Goal: Information Seeking & Learning: Understand process/instructions

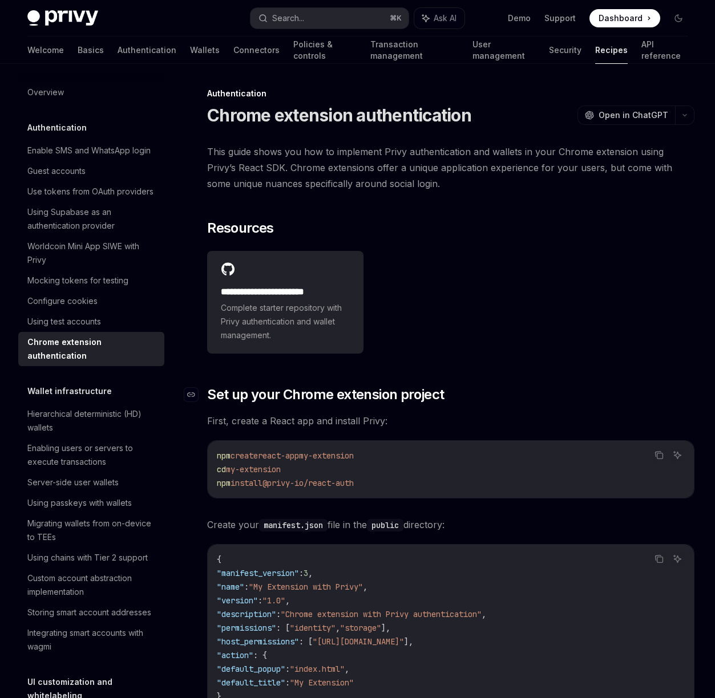
click at [300, 391] on span "Set up your Chrome extension project" at bounding box center [325, 394] width 237 height 18
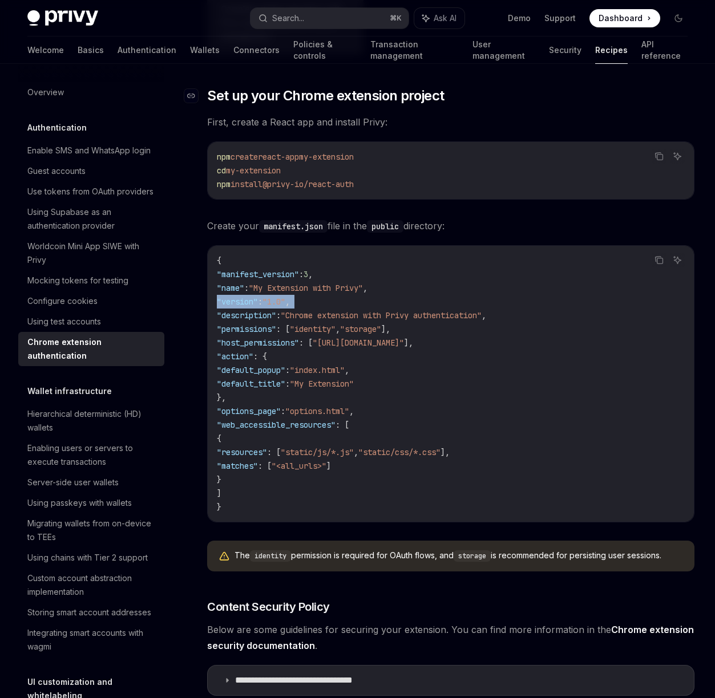
click at [300, 391] on code "{ "manifest_version" : 3 , "name" : "My Extension with Privy" , "version" : "1.…" at bounding box center [451, 384] width 468 height 260
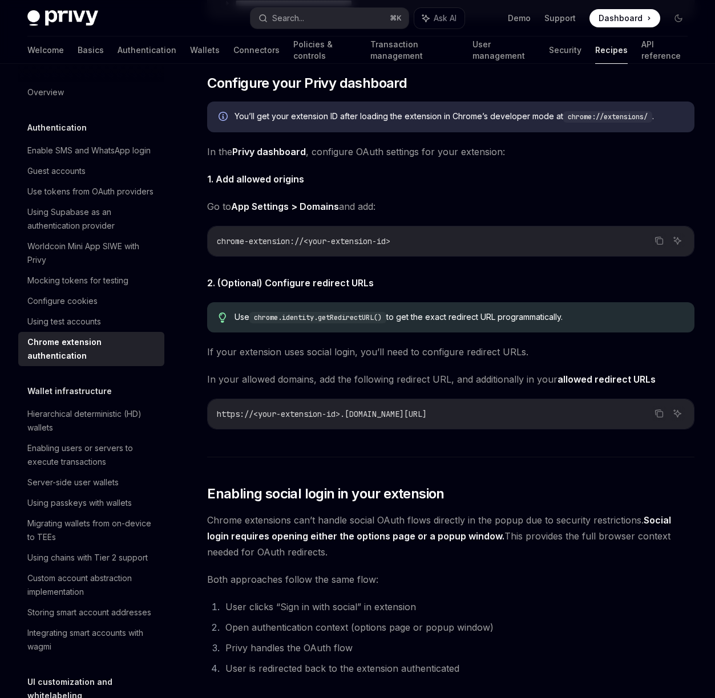
scroll to position [1229, 0]
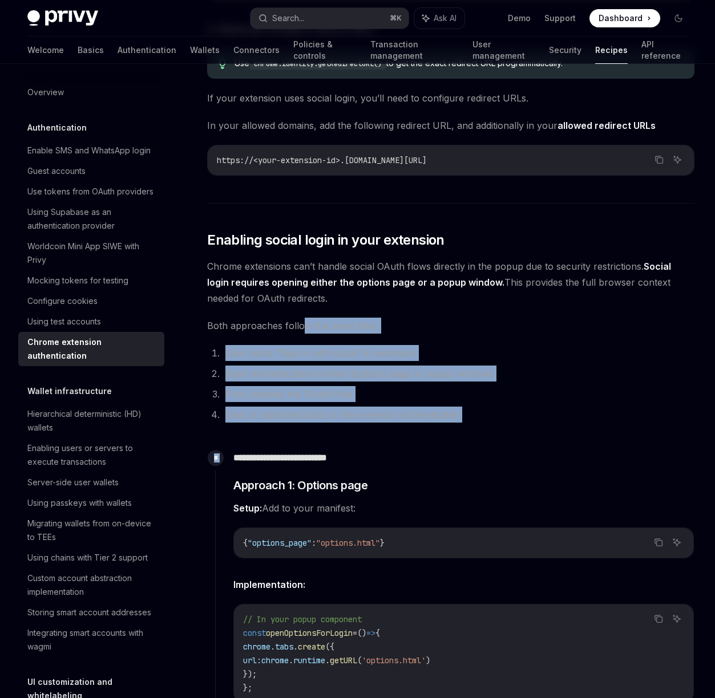
drag, startPoint x: 305, startPoint y: 323, endPoint x: 354, endPoint y: 425, distance: 112.7
click at [354, 425] on div "**********" at bounding box center [450, 559] width 487 height 3290
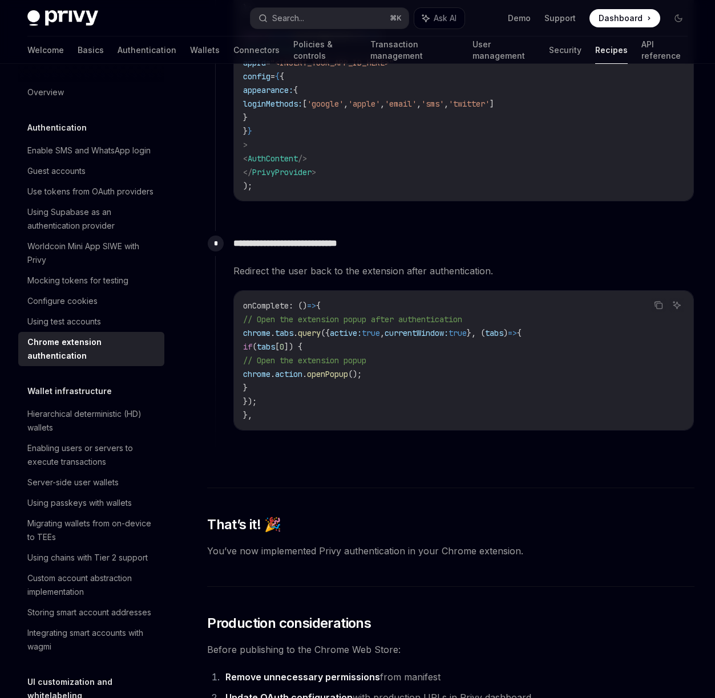
scroll to position [2905, 0]
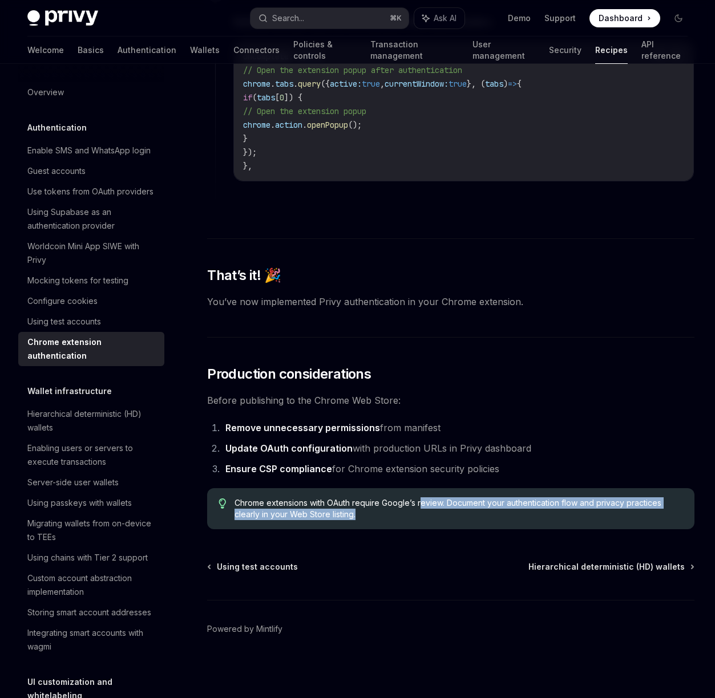
drag, startPoint x: 420, startPoint y: 498, endPoint x: 426, endPoint y: 516, distance: 19.1
click at [426, 516] on span "Chrome extensions with OAuth require Google’s review. Document your authenticat…" at bounding box center [458, 508] width 448 height 23
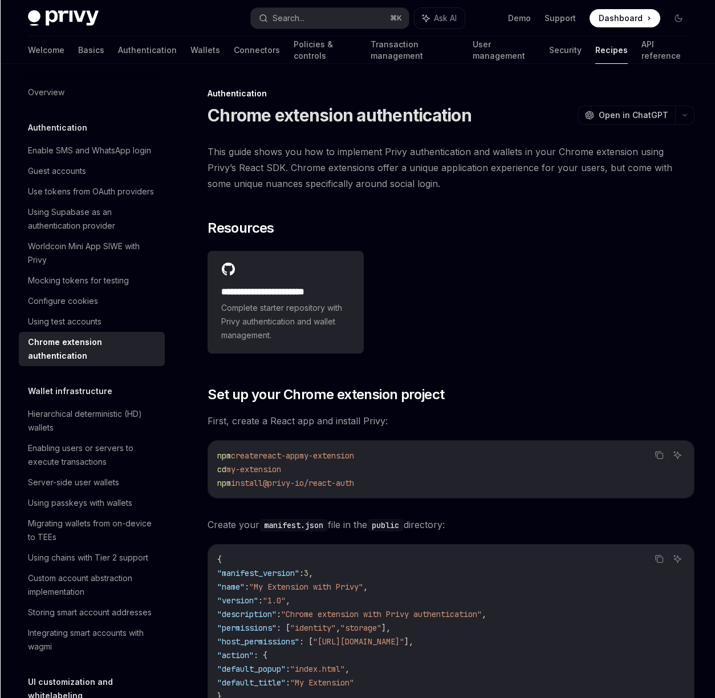
scroll to position [7, 0]
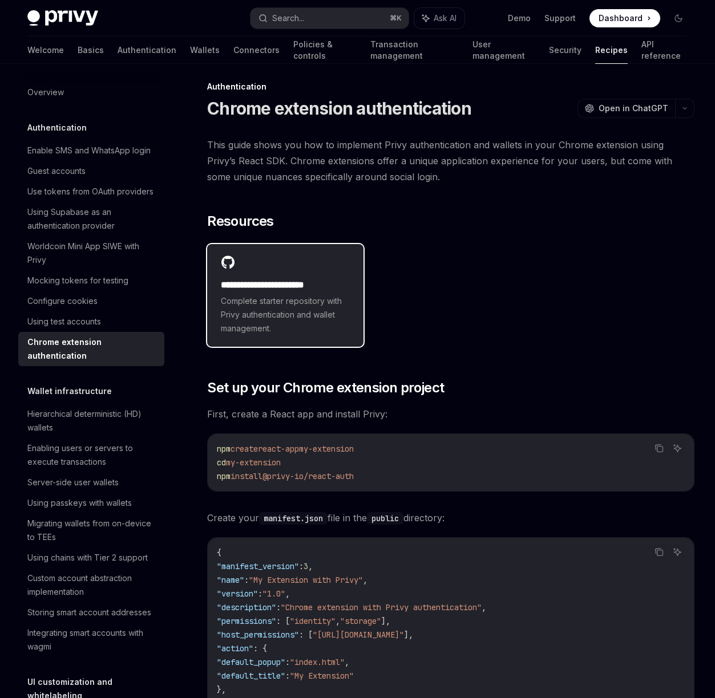
click at [247, 289] on h2 "**********" at bounding box center [285, 285] width 129 height 14
type textarea "*"
